Goal: Task Accomplishment & Management: Complete application form

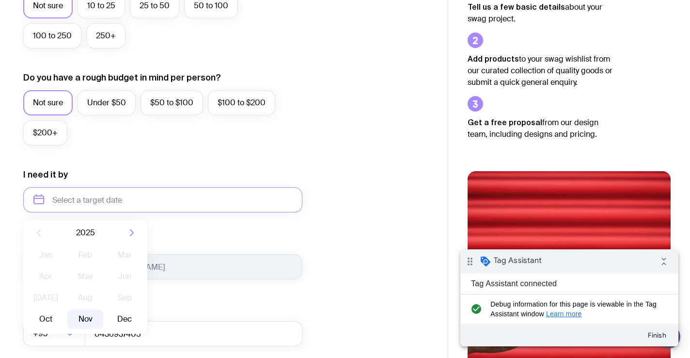
click at [92, 316] on button "Nov" at bounding box center [84, 318] width 35 height 19
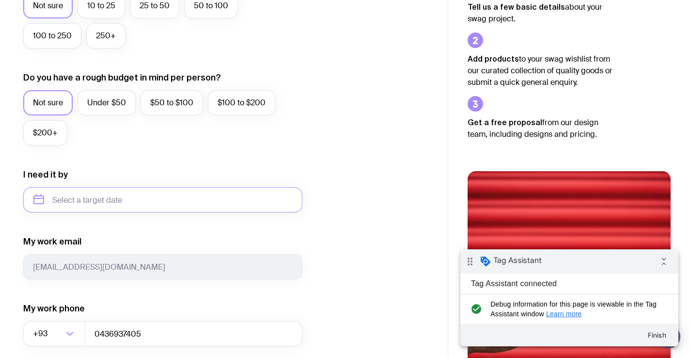
type input "November 2025"
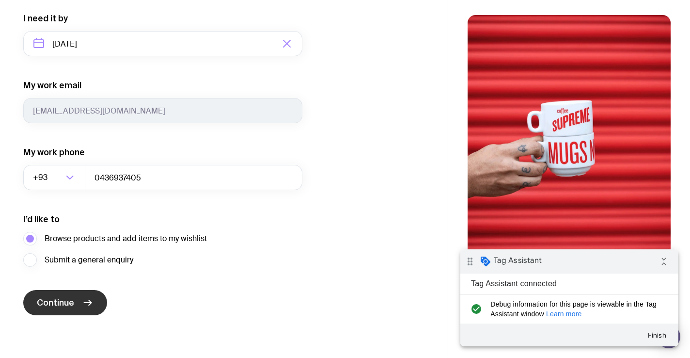
click at [88, 293] on button "Continue" at bounding box center [65, 302] width 84 height 25
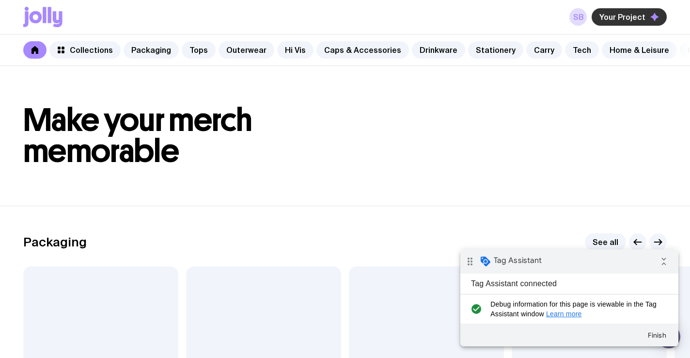
click at [613, 15] on span "Your Project" at bounding box center [623, 17] width 46 height 10
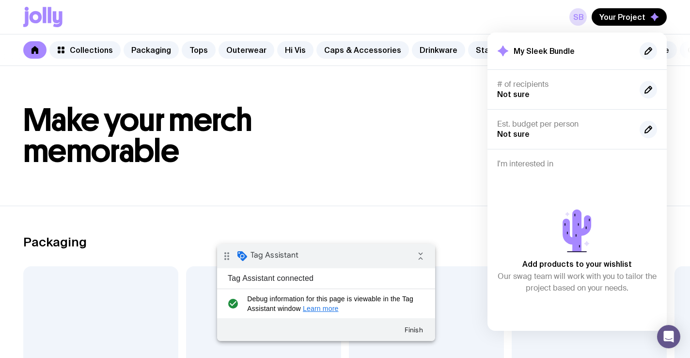
click at [354, 254] on div "drag_indicator Tag Assistant collapse_all" at bounding box center [326, 256] width 218 height 24
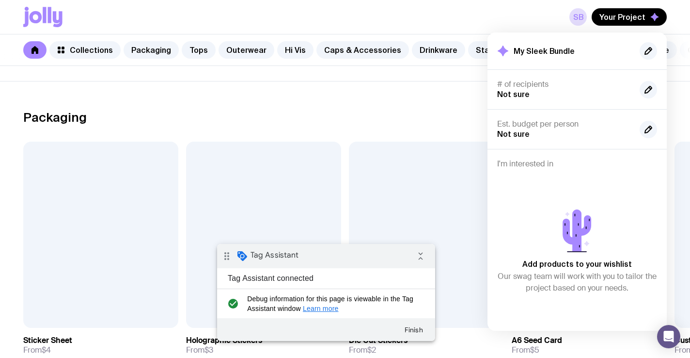
scroll to position [228, 0]
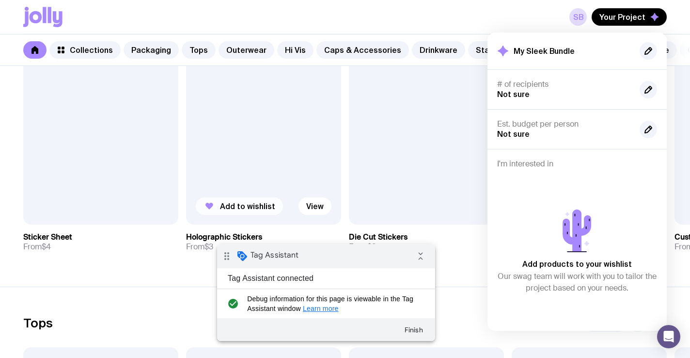
click at [257, 203] on span "Add to wishlist" at bounding box center [247, 206] width 55 height 10
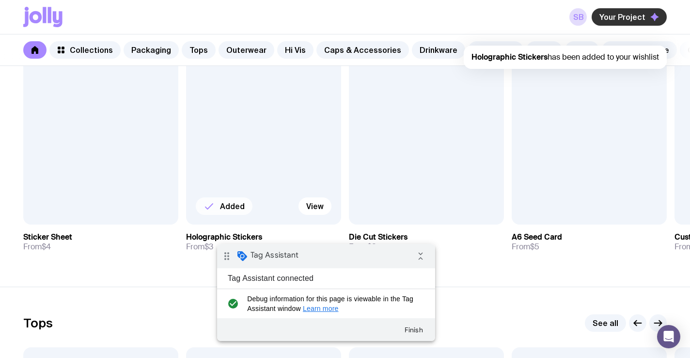
scroll to position [0, 0]
click at [646, 16] on button "Your Project" at bounding box center [629, 16] width 75 height 17
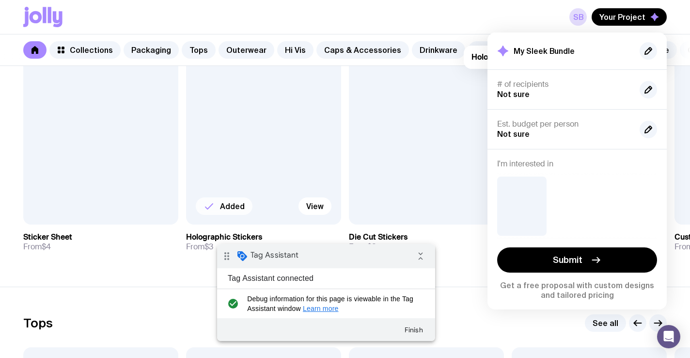
scroll to position [248, 0]
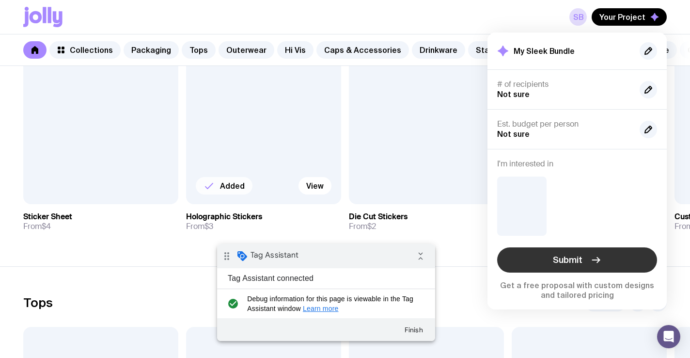
click at [582, 260] on button "Submit" at bounding box center [577, 259] width 160 height 25
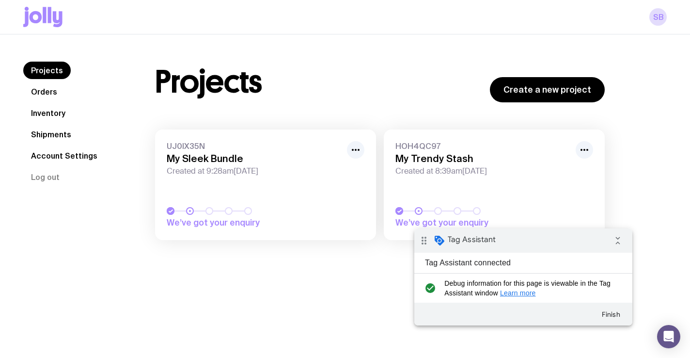
click at [547, 242] on div "drag_indicator Tag Assistant collapse_all" at bounding box center [523, 240] width 218 height 24
